Goal: Find specific page/section: Find specific page/section

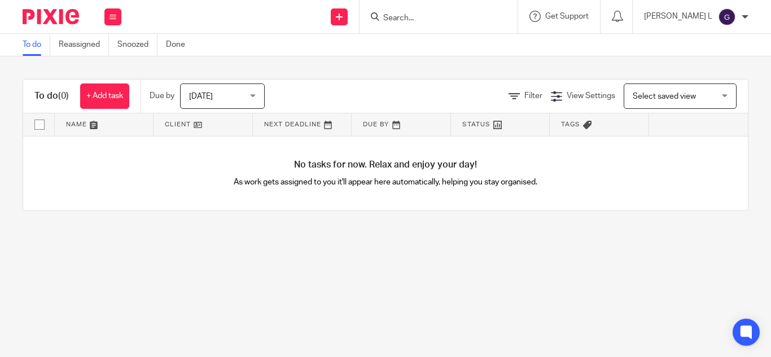
click at [474, 14] on input "Search" at bounding box center [433, 19] width 102 height 10
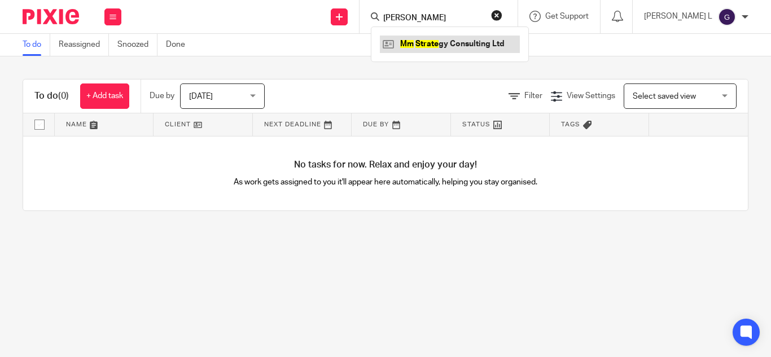
type input "mm stratt"
click at [468, 45] on link at bounding box center [450, 44] width 140 height 17
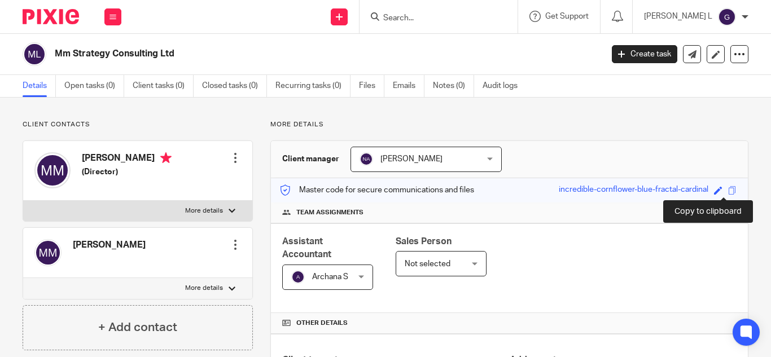
click at [728, 191] on span at bounding box center [732, 190] width 8 height 8
click at [728, 187] on span at bounding box center [732, 190] width 8 height 8
click at [483, 19] on input "Search" at bounding box center [433, 19] width 102 height 10
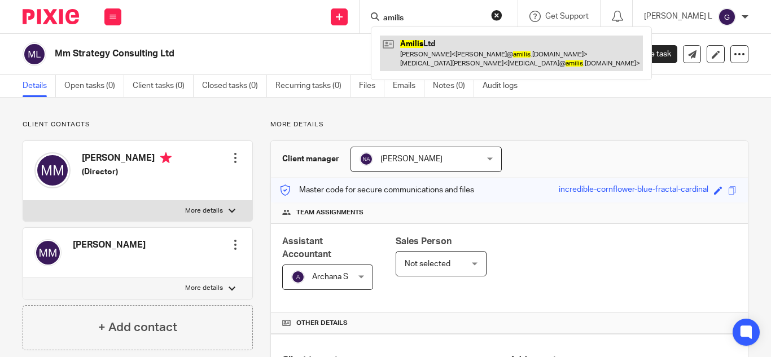
type input "amilis"
click at [483, 56] on link at bounding box center [511, 53] width 263 height 35
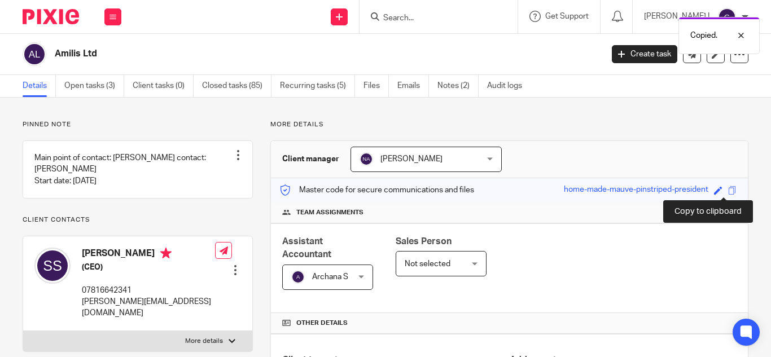
click at [728, 191] on span at bounding box center [732, 190] width 8 height 8
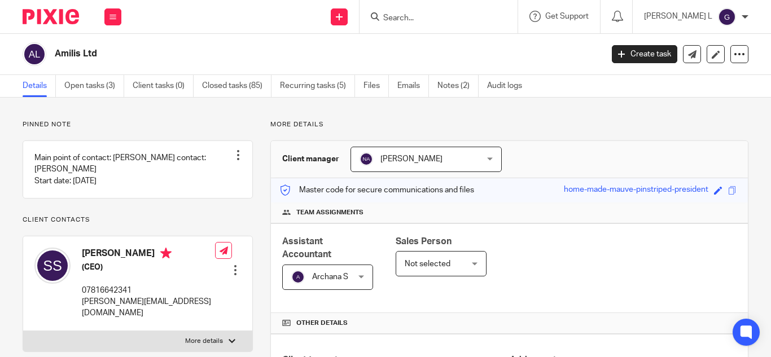
click at [478, 21] on input "Search" at bounding box center [433, 19] width 102 height 10
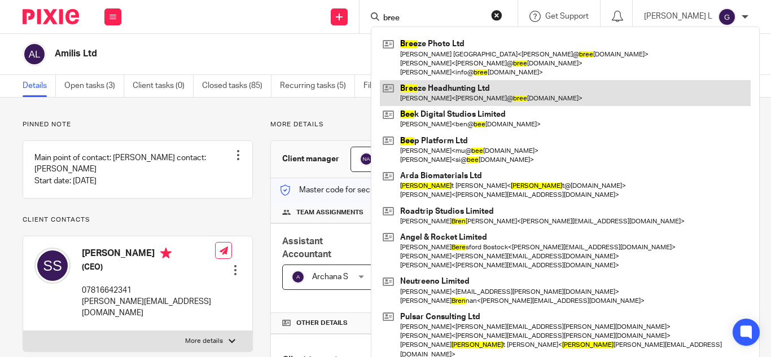
type input "bree"
click at [465, 85] on link at bounding box center [565, 93] width 371 height 26
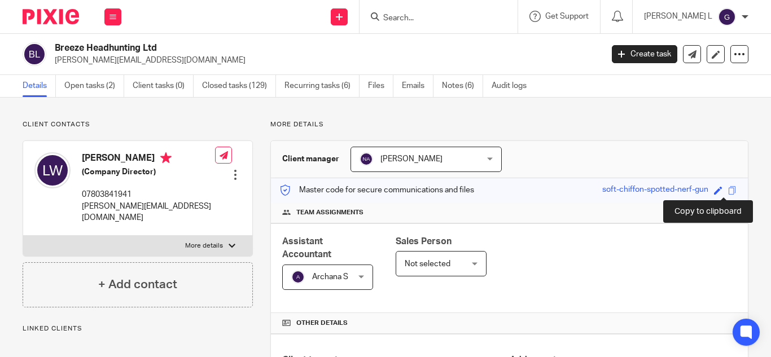
click at [728, 191] on span at bounding box center [732, 190] width 8 height 8
